Goal: Navigation & Orientation: Go to known website

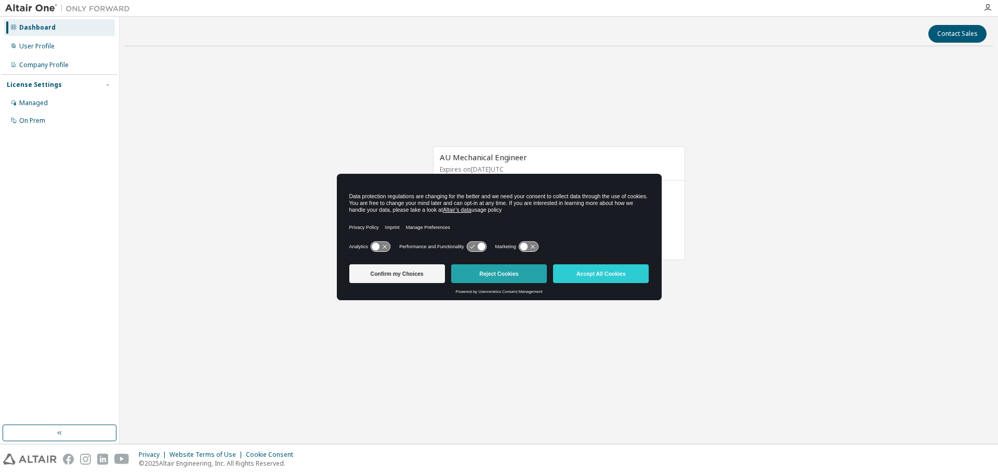
click at [521, 277] on button "Reject Cookies" at bounding box center [499, 273] width 96 height 19
